Goal: Information Seeking & Learning: Learn about a topic

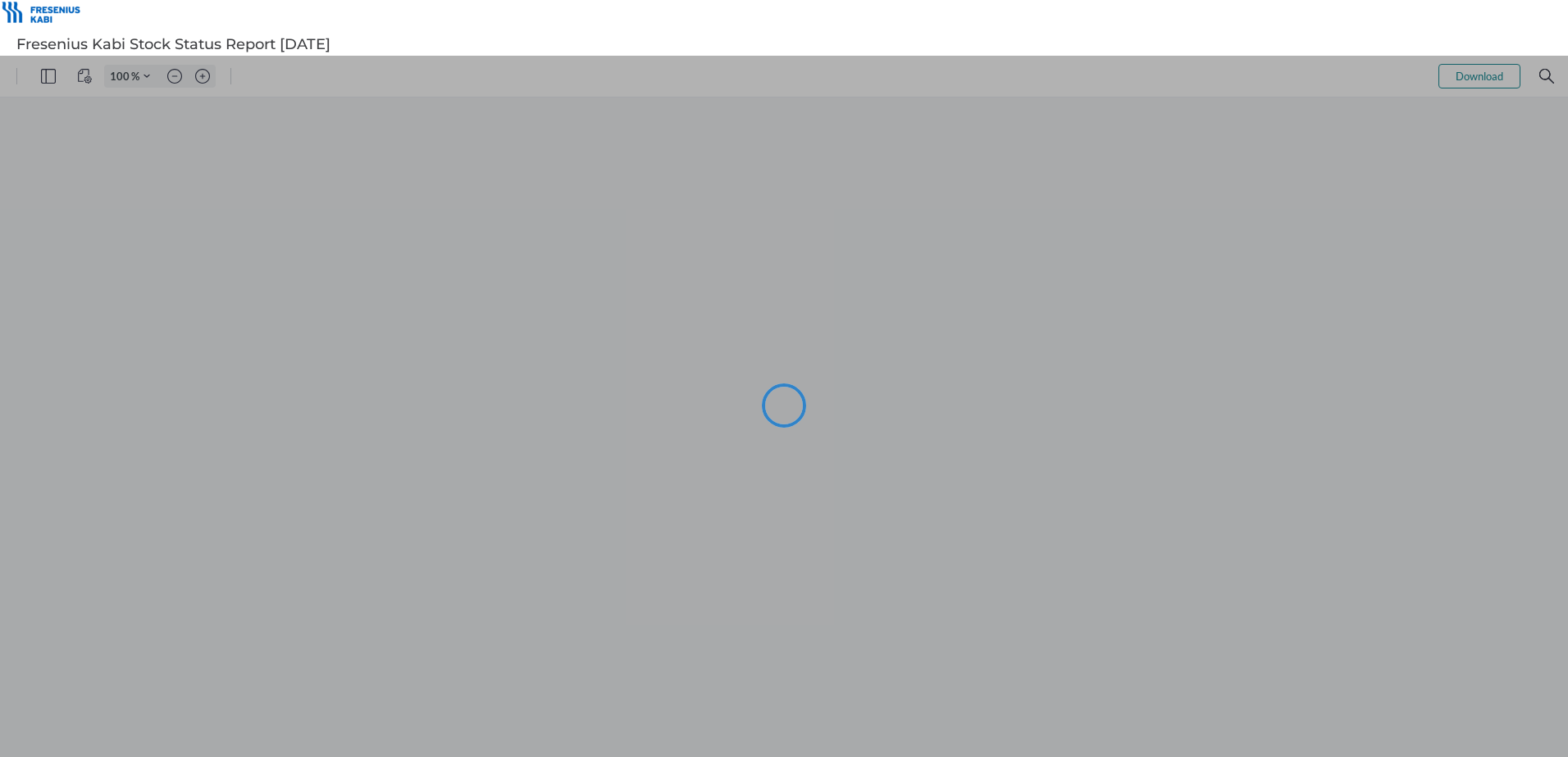
type input "94"
type input "101"
